Goal: Find specific page/section: Find specific page/section

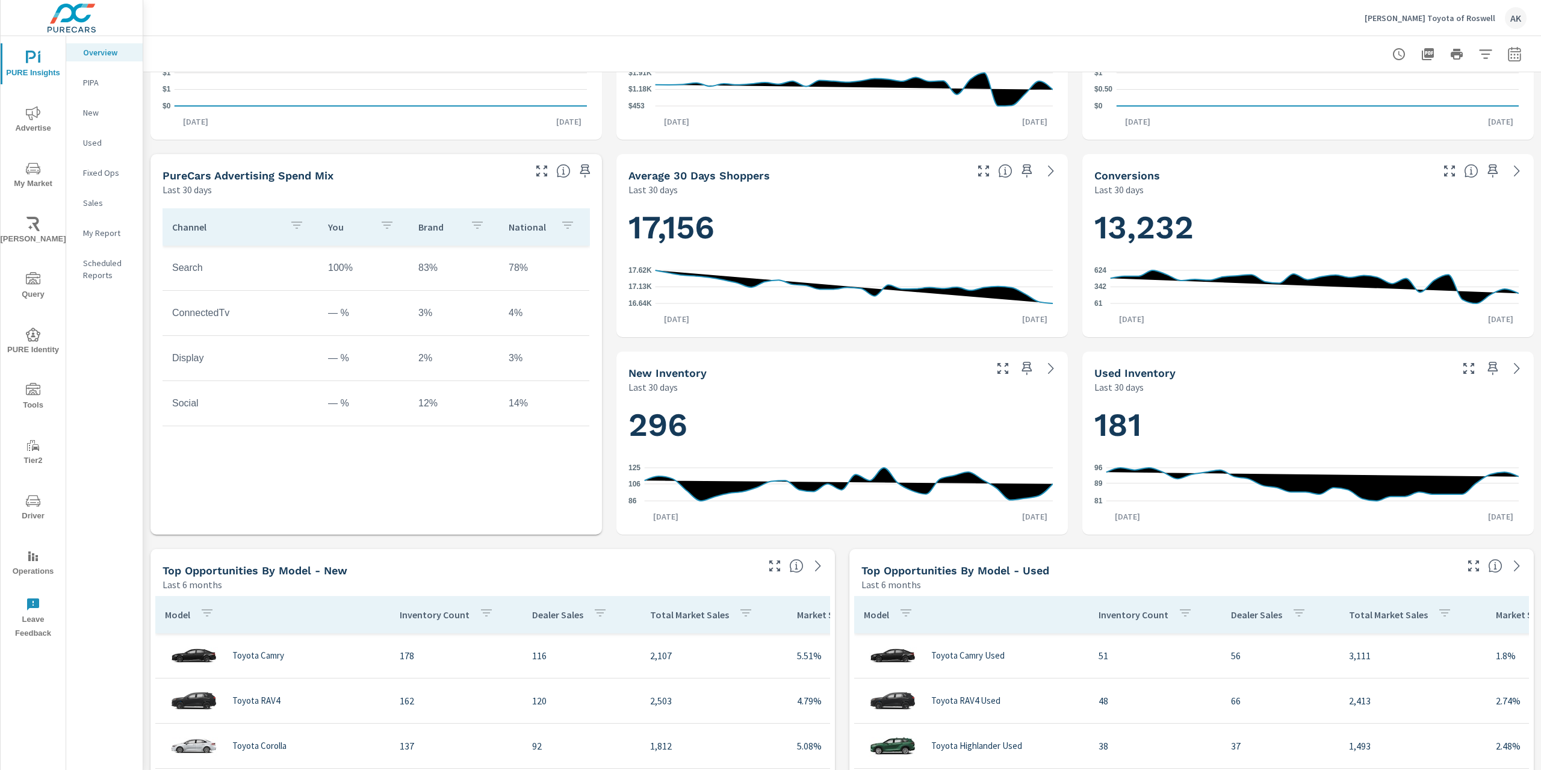
scroll to position [361, 0]
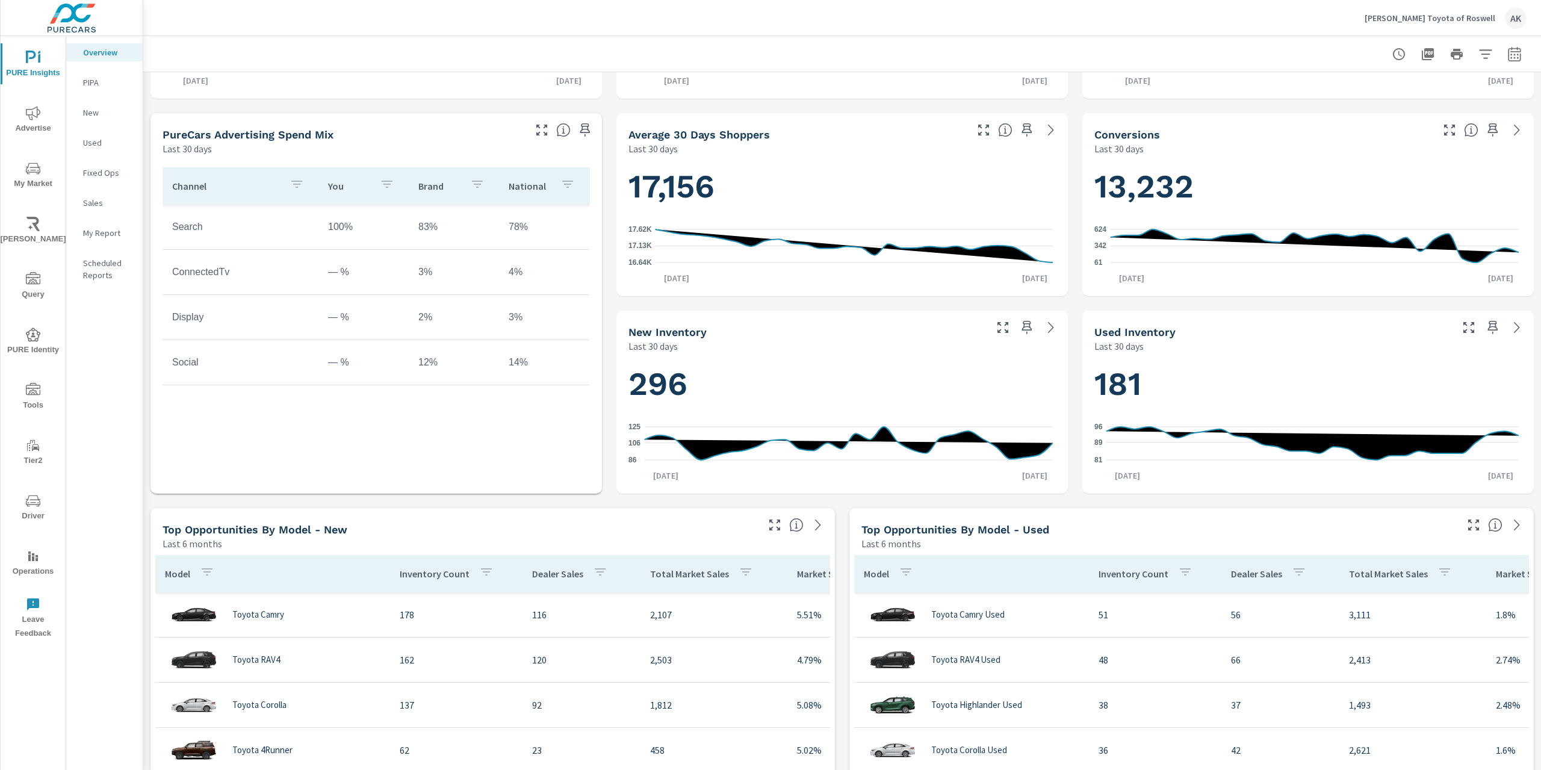
click at [95, 88] on p "PIPA" at bounding box center [108, 82] width 50 height 12
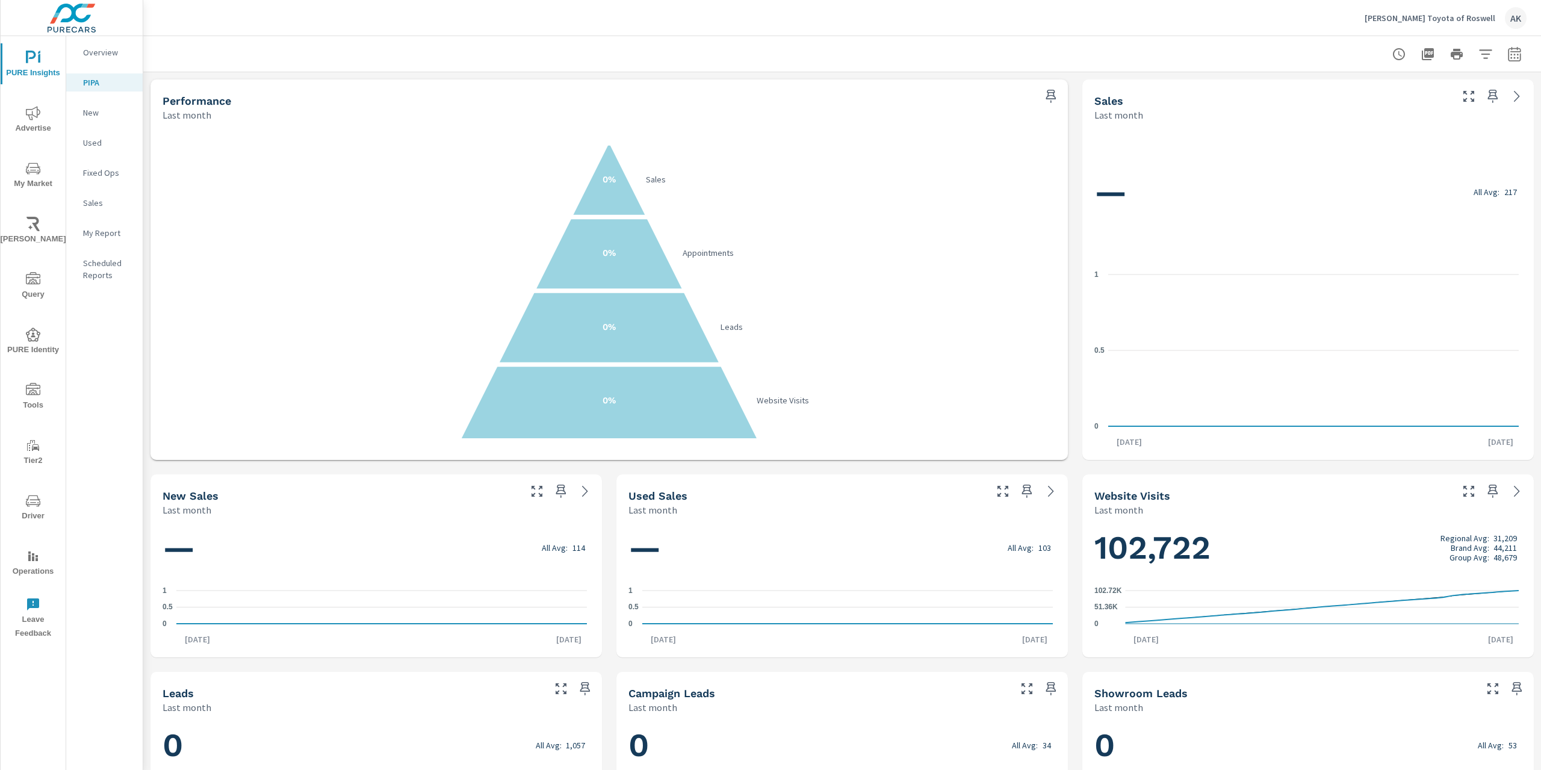
click at [91, 113] on p "New" at bounding box center [108, 113] width 50 height 12
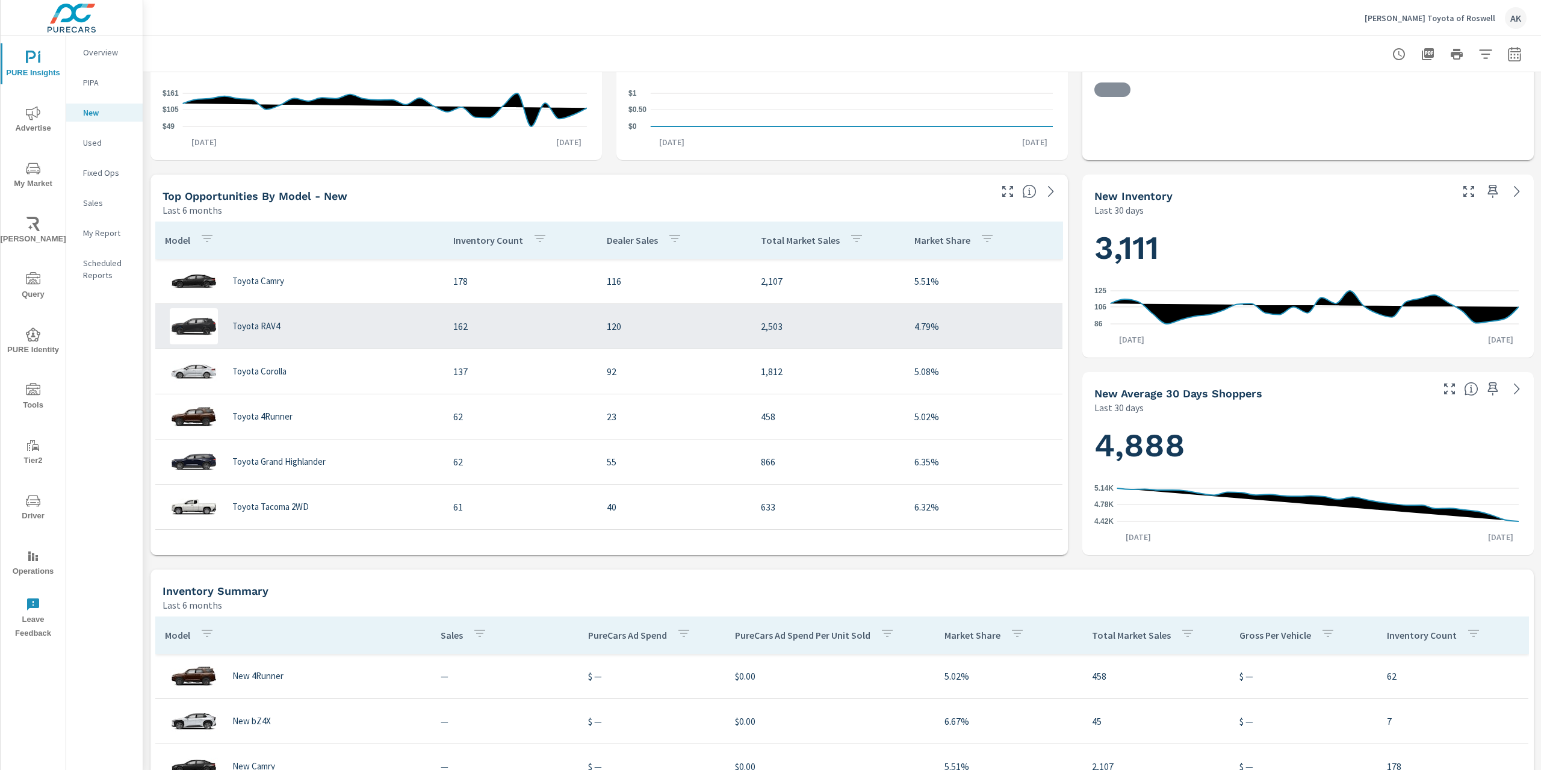
scroll to position [301, 0]
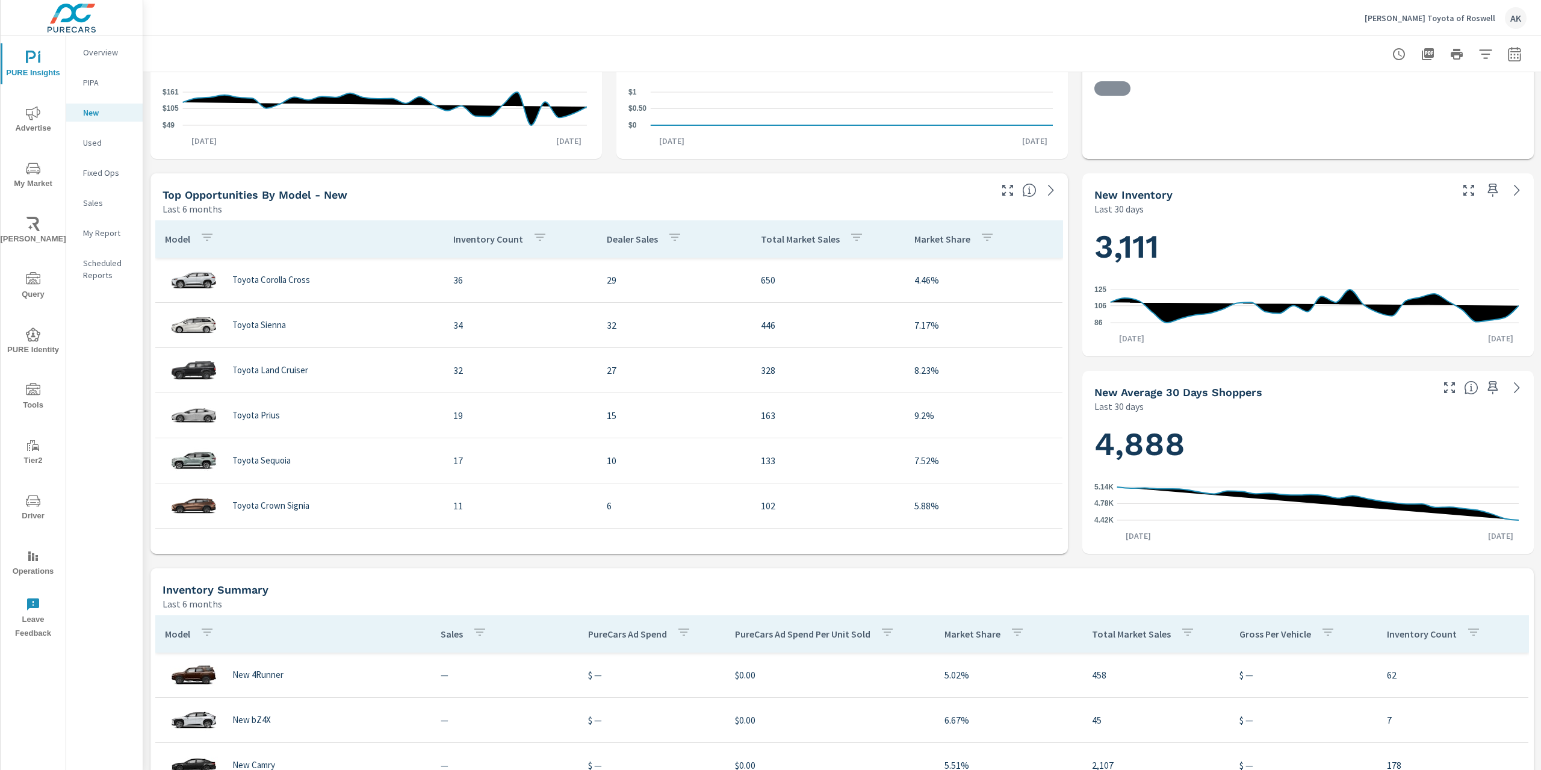
click at [36, 348] on span "PURE Identity" at bounding box center [33, 341] width 58 height 29
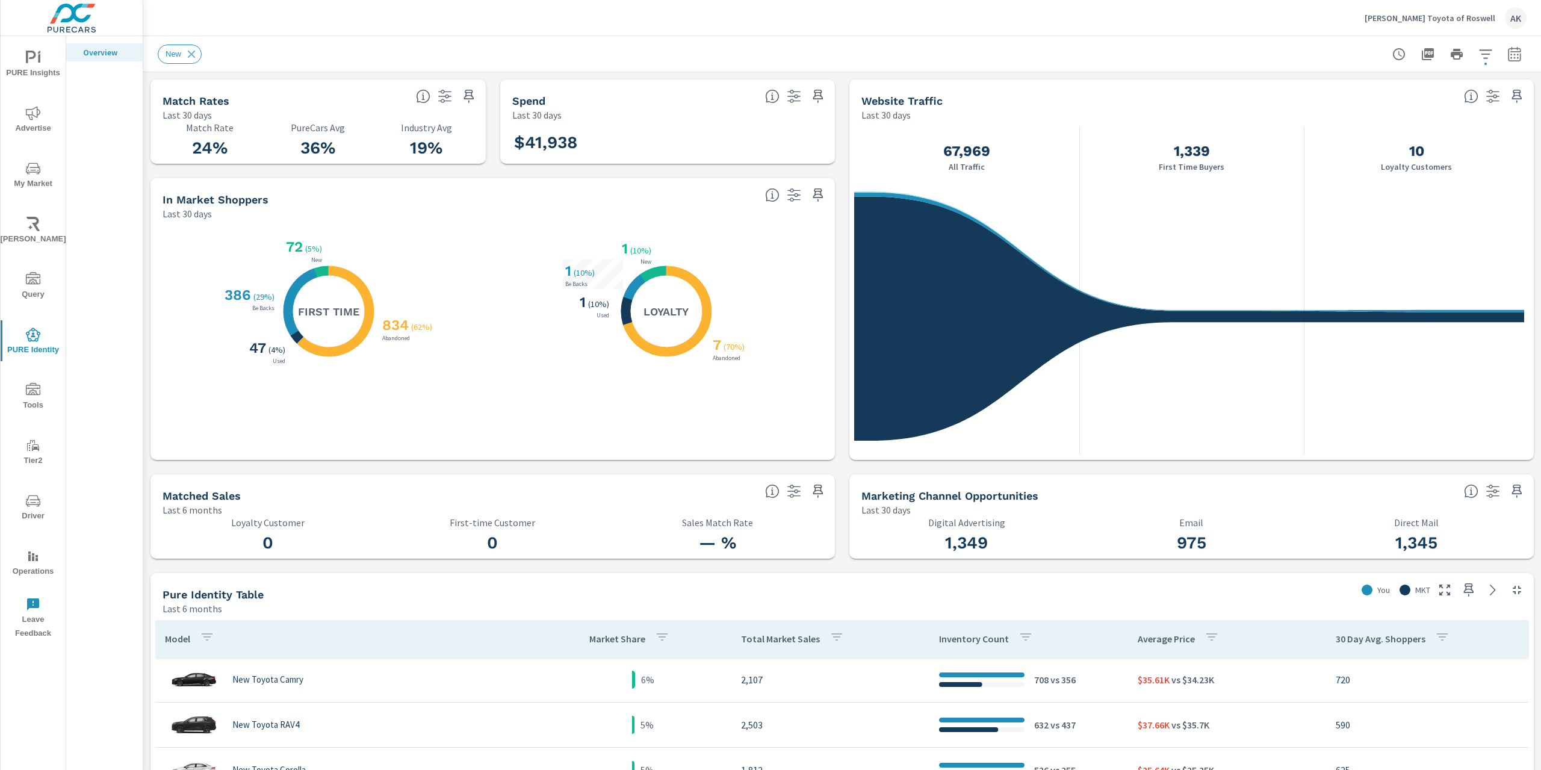
click at [40, 503] on span "Driver" at bounding box center [33, 508] width 58 height 29
